Goal: Find specific page/section: Find specific page/section

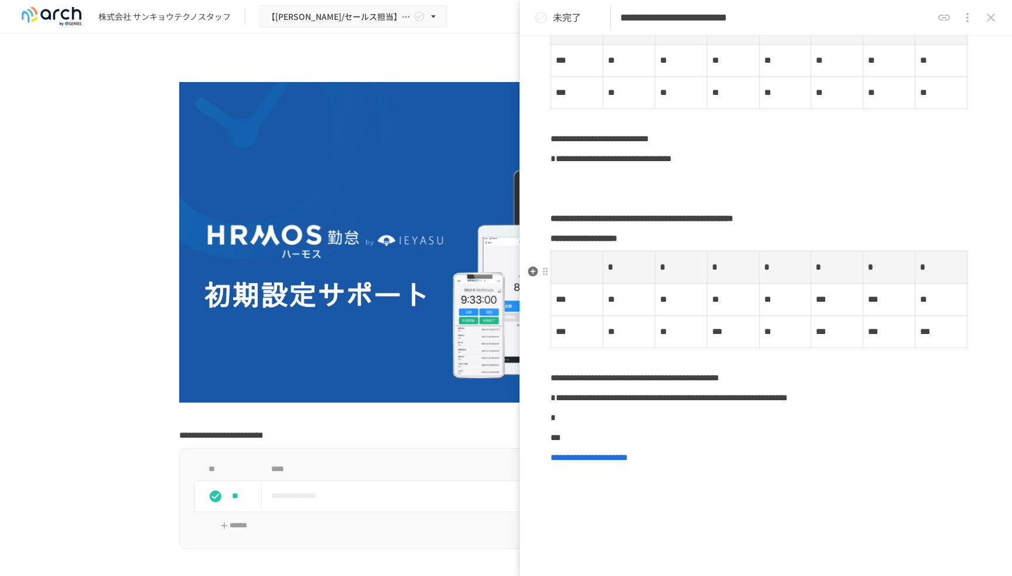
scroll to position [156, 0]
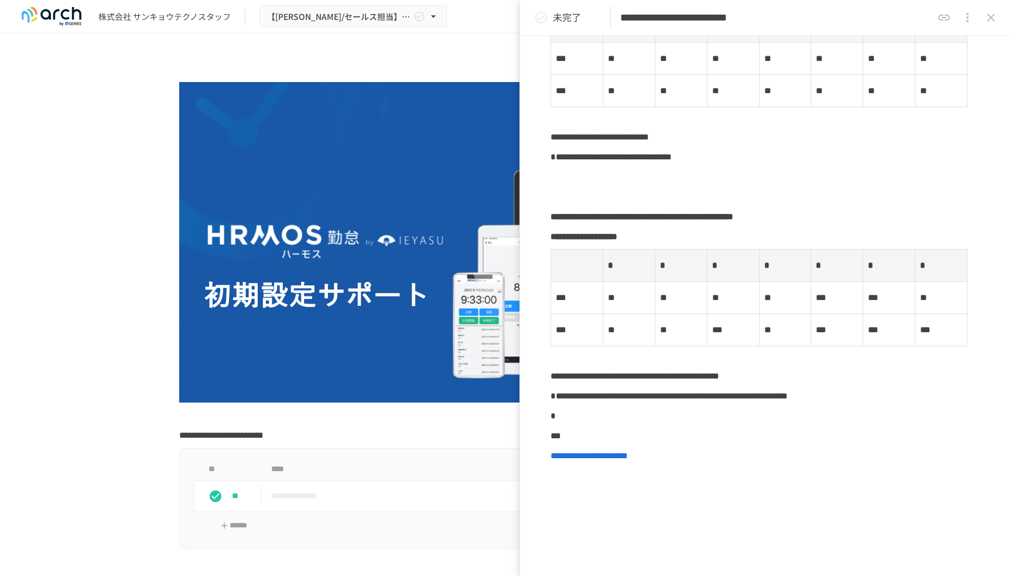
click at [988, 9] on button "close drawer" at bounding box center [990, 17] width 23 height 23
